Goal: Task Accomplishment & Management: Complete application form

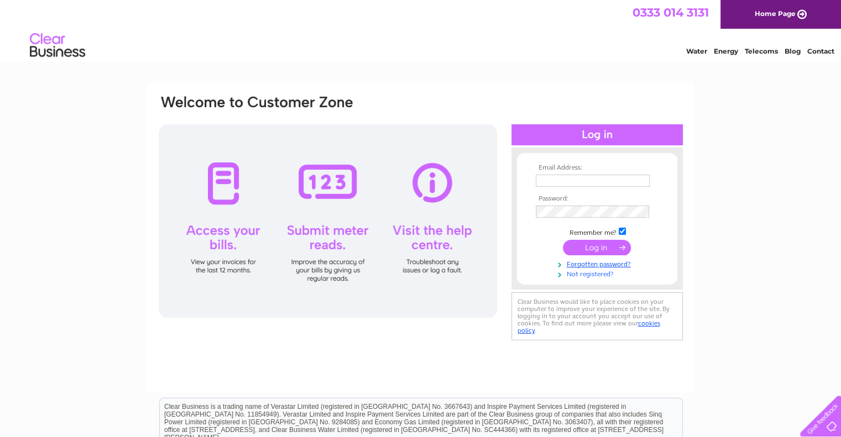
click at [586, 276] on link "Not registered?" at bounding box center [598, 273] width 125 height 11
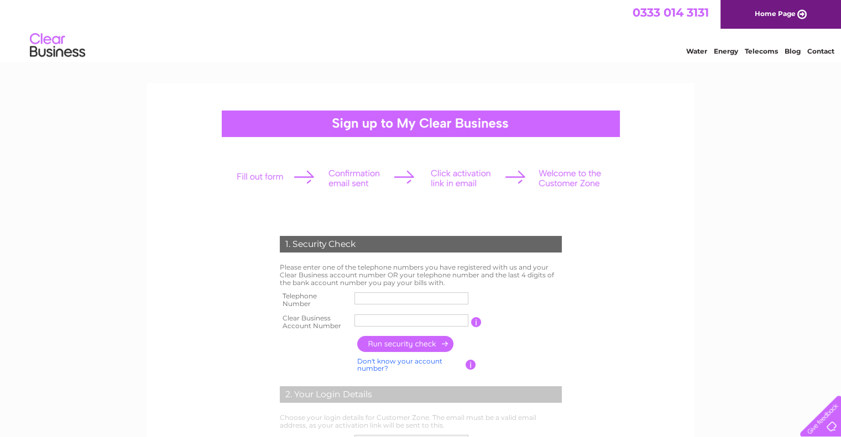
click at [314, 322] on th "Clear Business Account Number" at bounding box center [314, 322] width 75 height 22
copy tr "Clear Business Account Number"
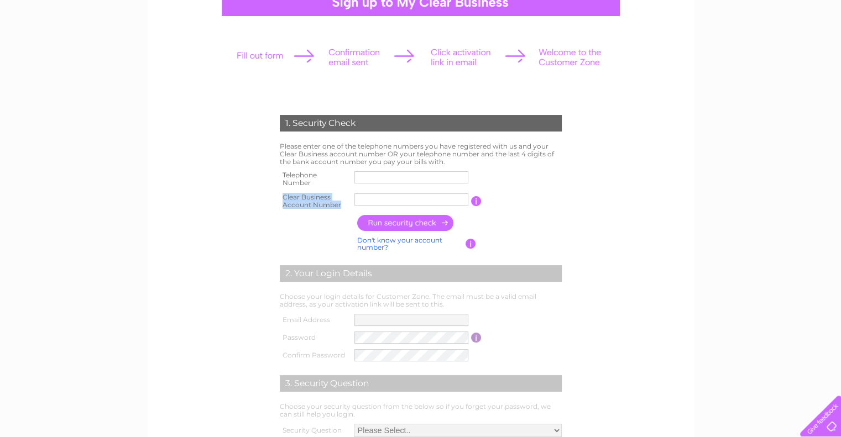
scroll to position [221, 0]
